Goal: Task Accomplishment & Management: Use online tool/utility

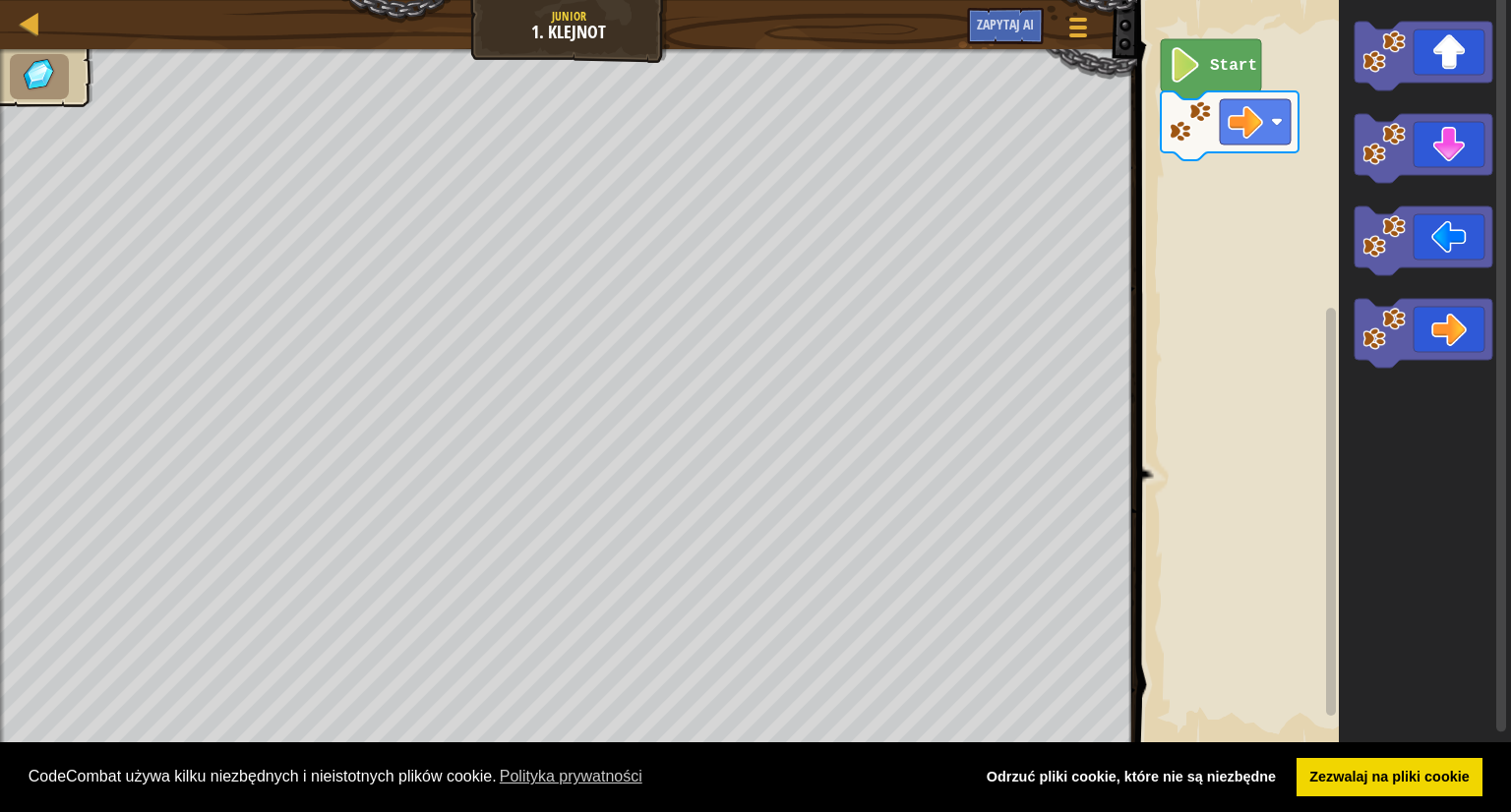
click at [1177, 76] on image "Obszar roboczy Blockly" at bounding box center [1184, 64] width 33 height 35
click at [1255, 202] on div "Start" at bounding box center [1321, 373] width 380 height 767
click at [1227, 180] on div "Start" at bounding box center [1321, 373] width 380 height 767
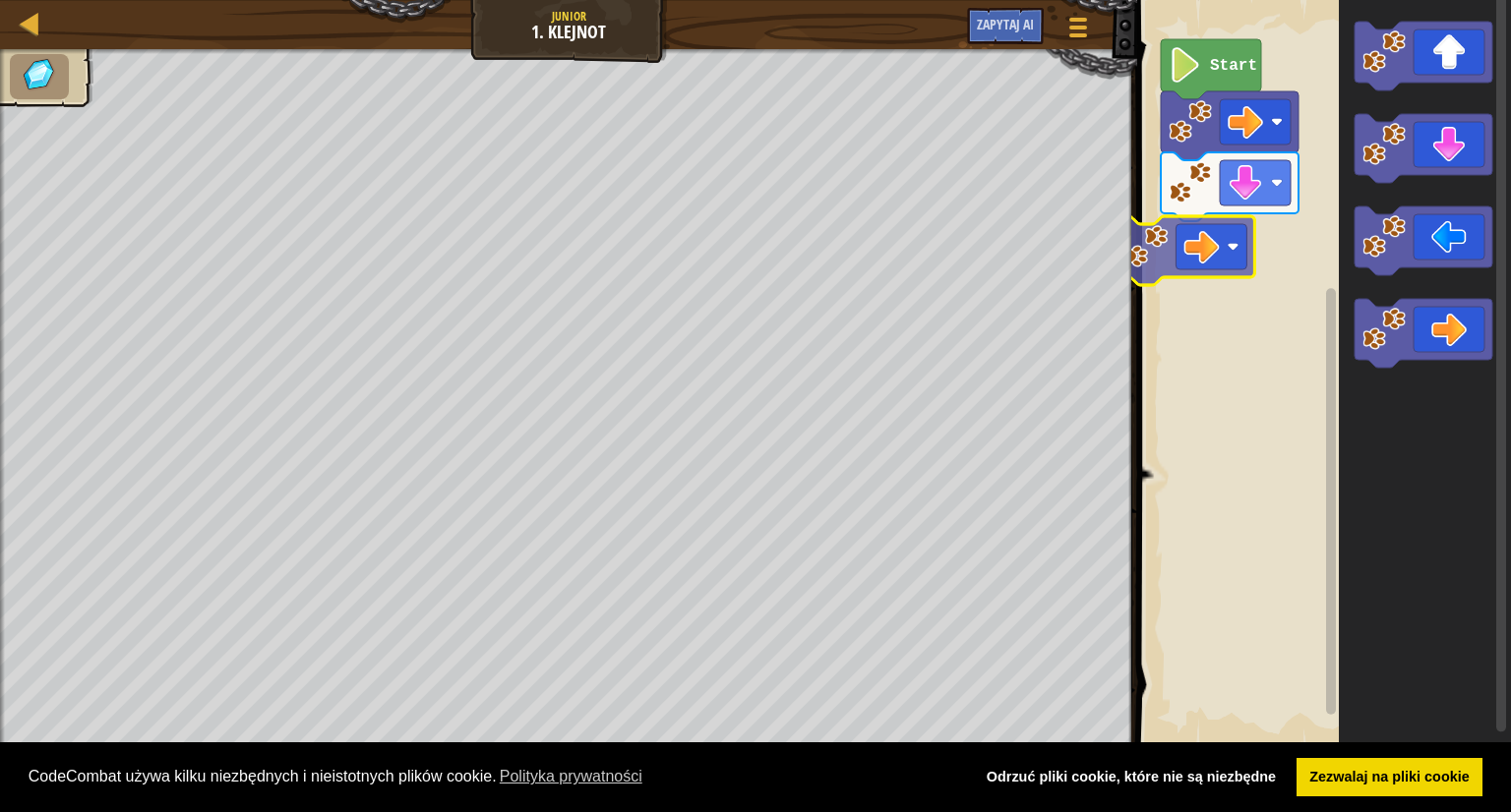
click at [1223, 240] on div "Start" at bounding box center [1321, 373] width 380 height 767
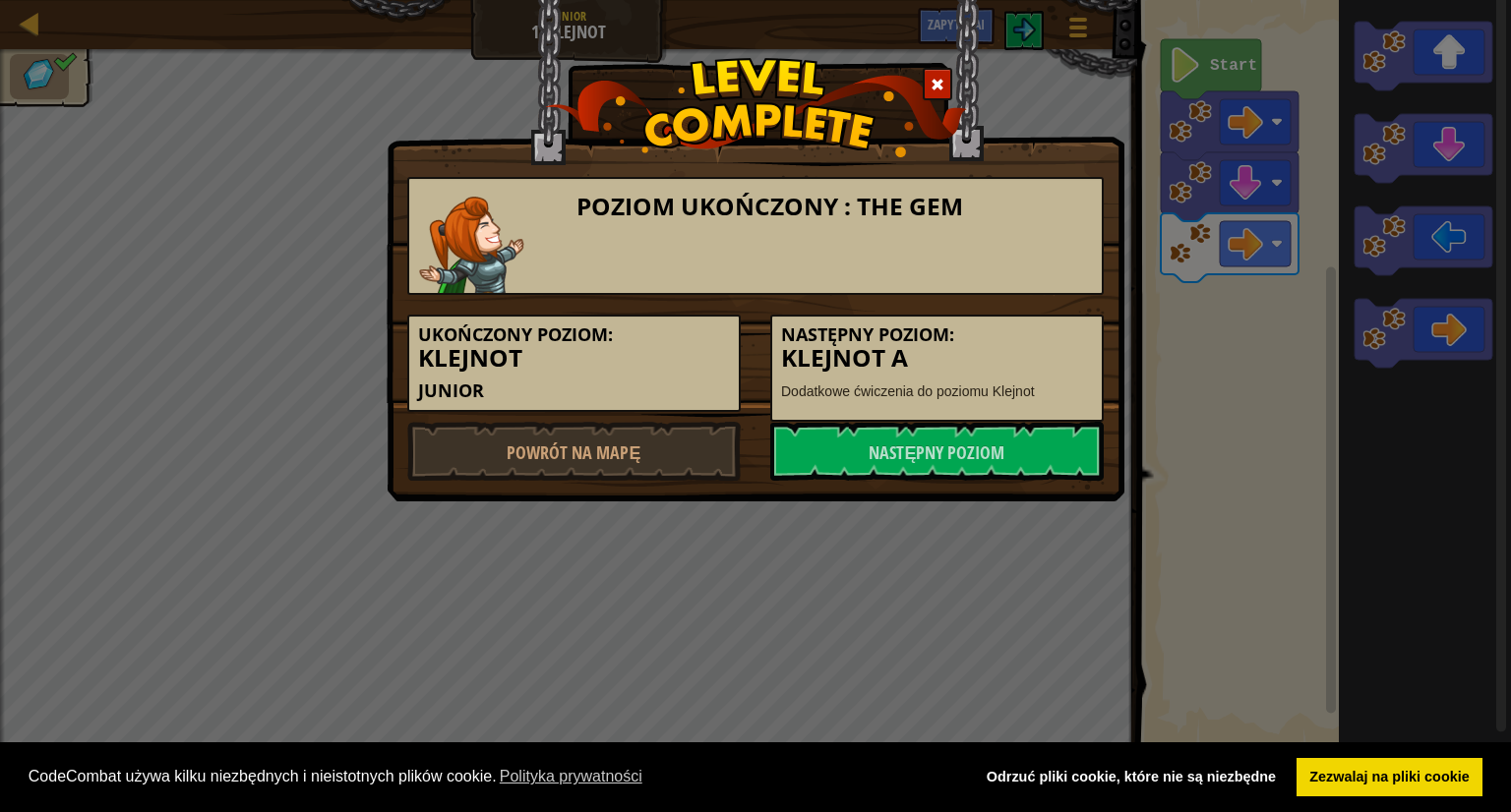
click at [233, 114] on div "Poziom ukończony : The Gem Ukończony poziom: Klejnot Junior Następny poziom: Kl…" at bounding box center [755, 406] width 1511 height 812
